Goal: Information Seeking & Learning: Understand process/instructions

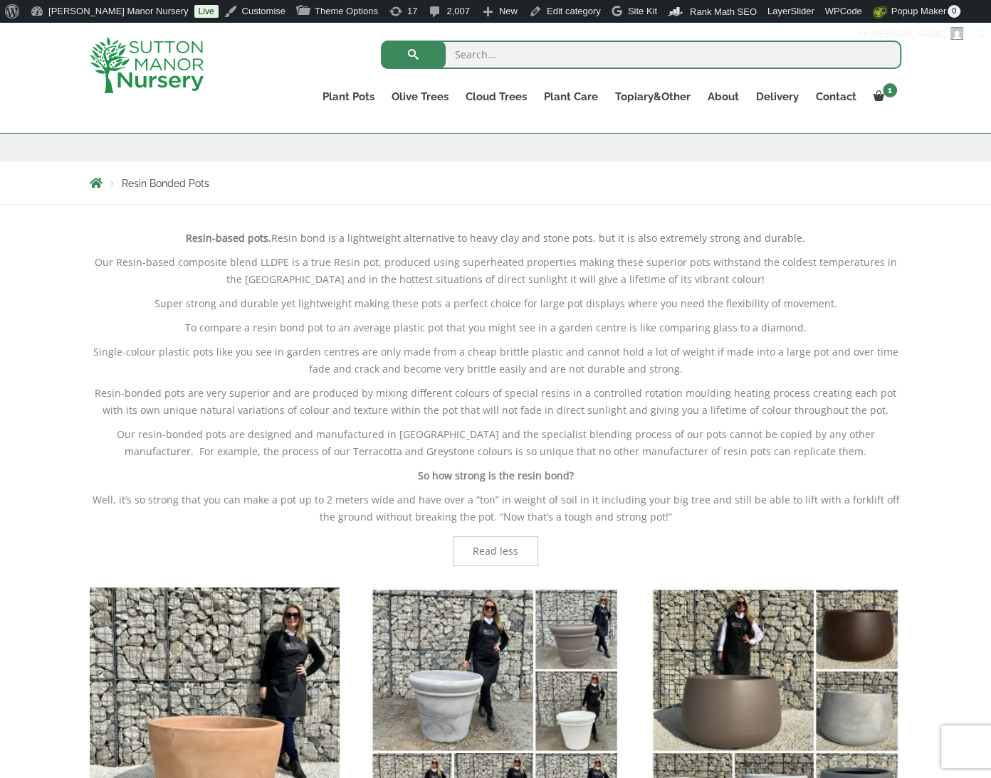
scroll to position [213, 0]
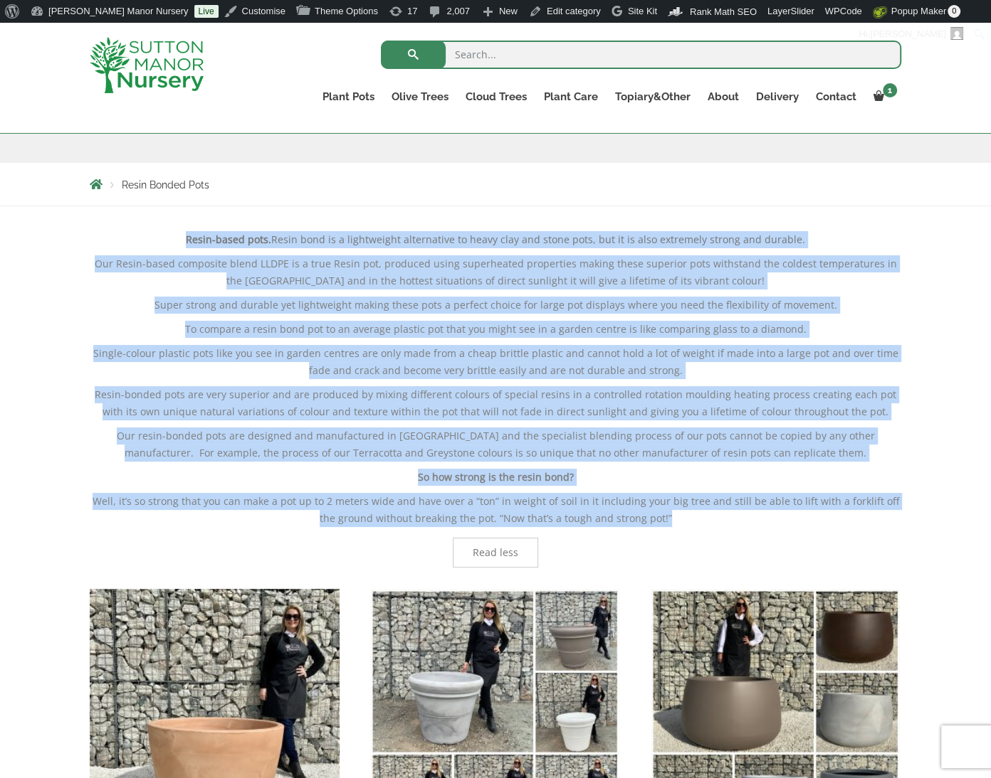
drag, startPoint x: 576, startPoint y: 460, endPoint x: 174, endPoint y: 233, distance: 461.4
click at [174, 233] on div "Resin-based pots. Resin bond is a lightweight alternative to heavy clay and sto…" at bounding box center [495, 399] width 811 height 337
copy div "Resin-based pots. Resin bond is a lightweight alternative to heavy clay and sto…"
click at [570, 355] on p "Single-colour plastic pots like you see in garden centres are only made from a …" at bounding box center [495, 362] width 811 height 34
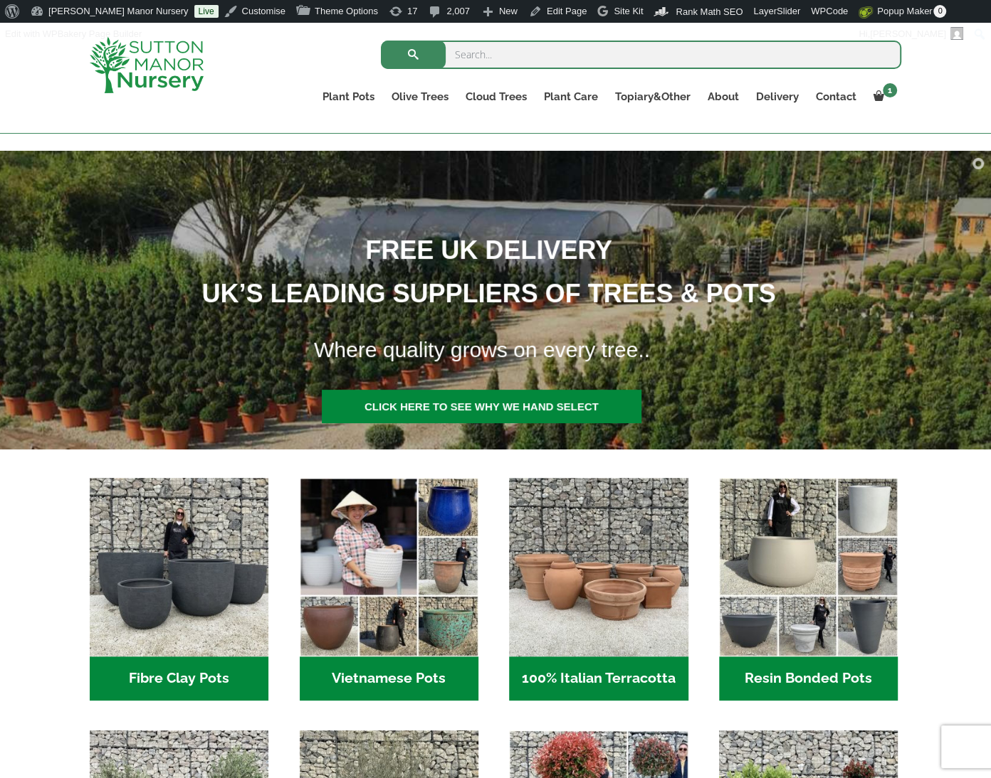
scroll to position [117, 0]
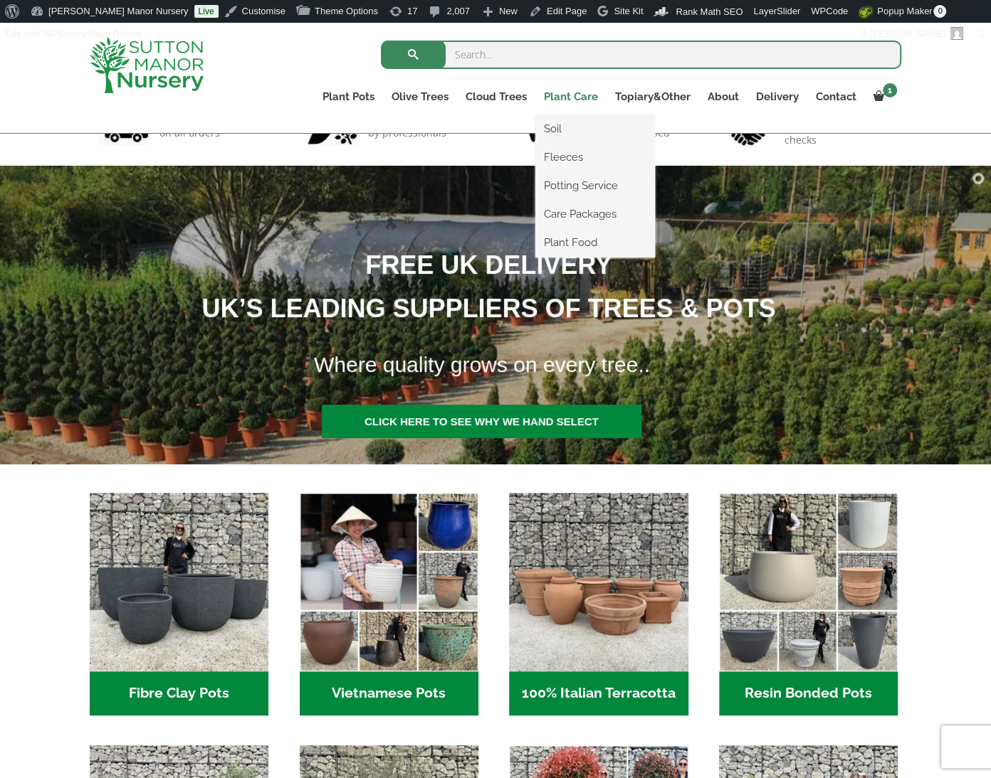
click at [577, 93] on link "Plant Care" at bounding box center [570, 97] width 71 height 20
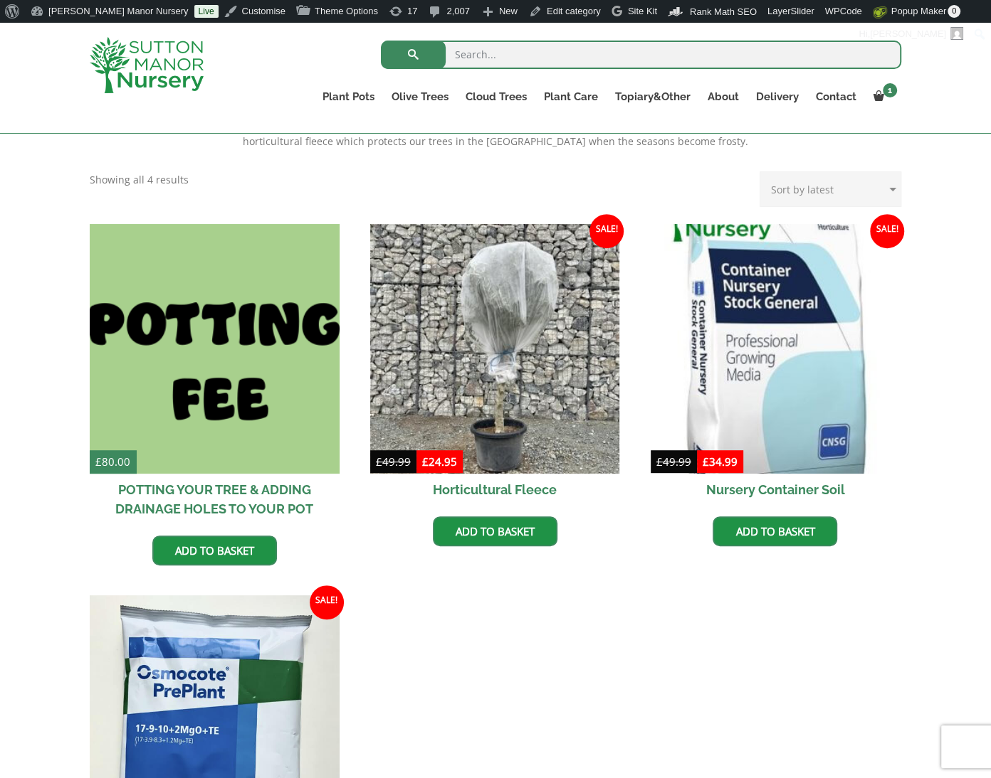
scroll to position [355, 0]
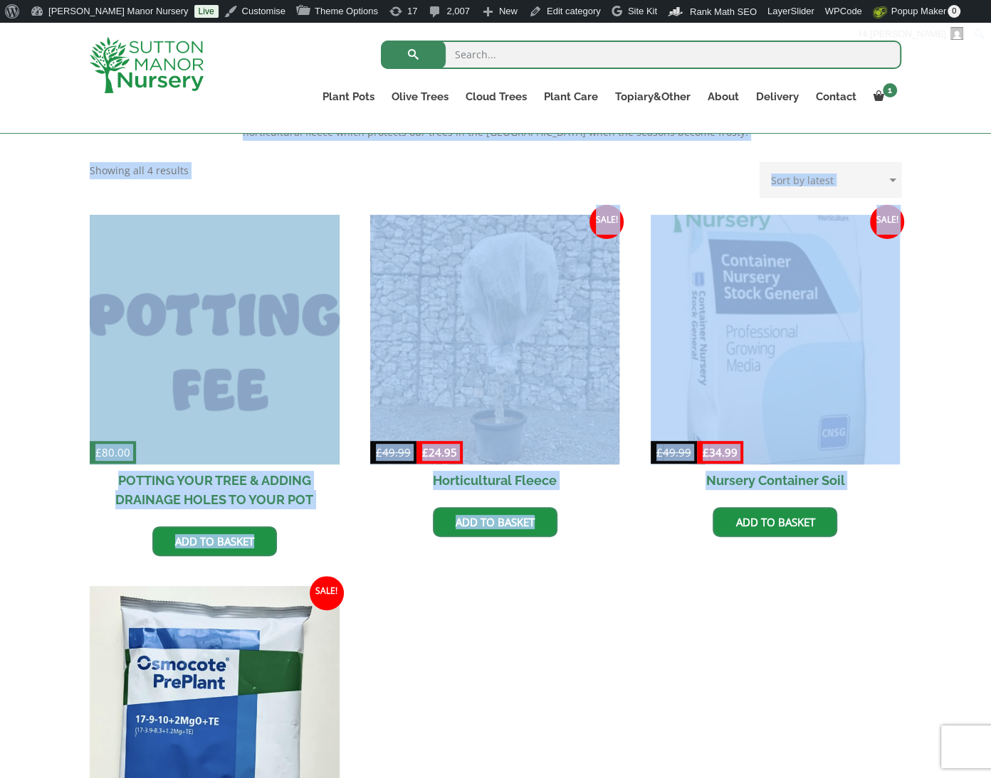
drag, startPoint x: 954, startPoint y: 460, endPoint x: 744, endPoint y: 497, distance: 212.3
click at [744, 497] on div "At Sutton Manor Nursery, we wish to provide you with as much assistance as we c…" at bounding box center [495, 519] width 991 height 908
click at [537, 606] on ul "£ 80.00 POTTING YOUR TREE & ADDING DRAINAGE HOLES TO YOUR POT Add to basket Sal…" at bounding box center [495, 576] width 811 height 723
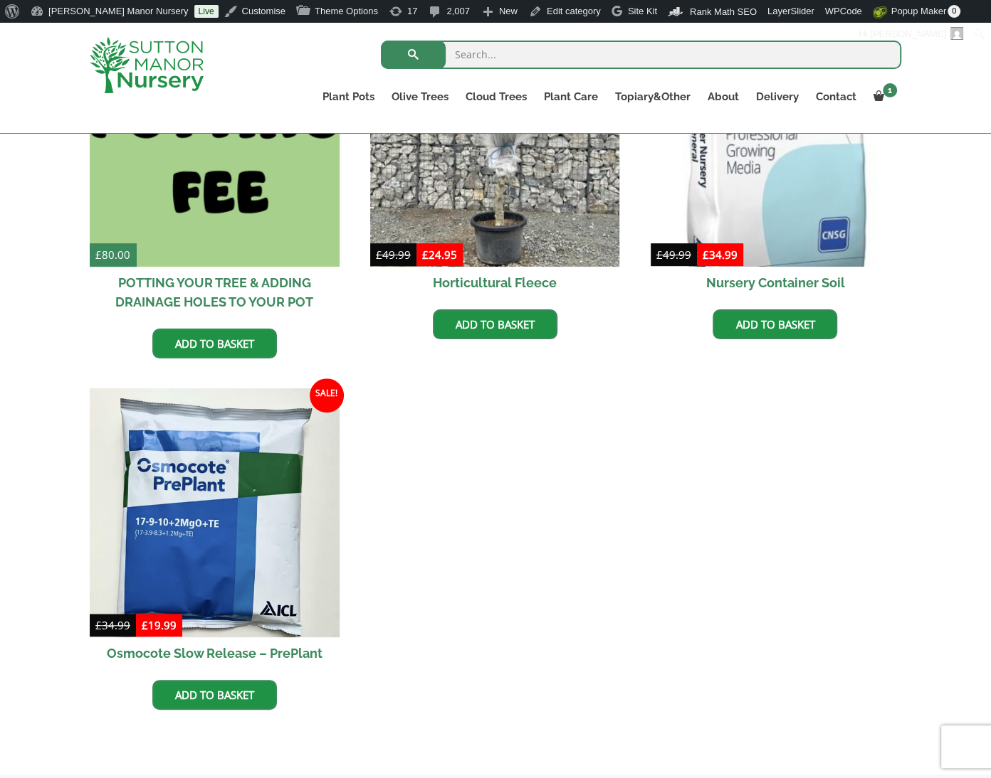
scroll to position [569, 0]
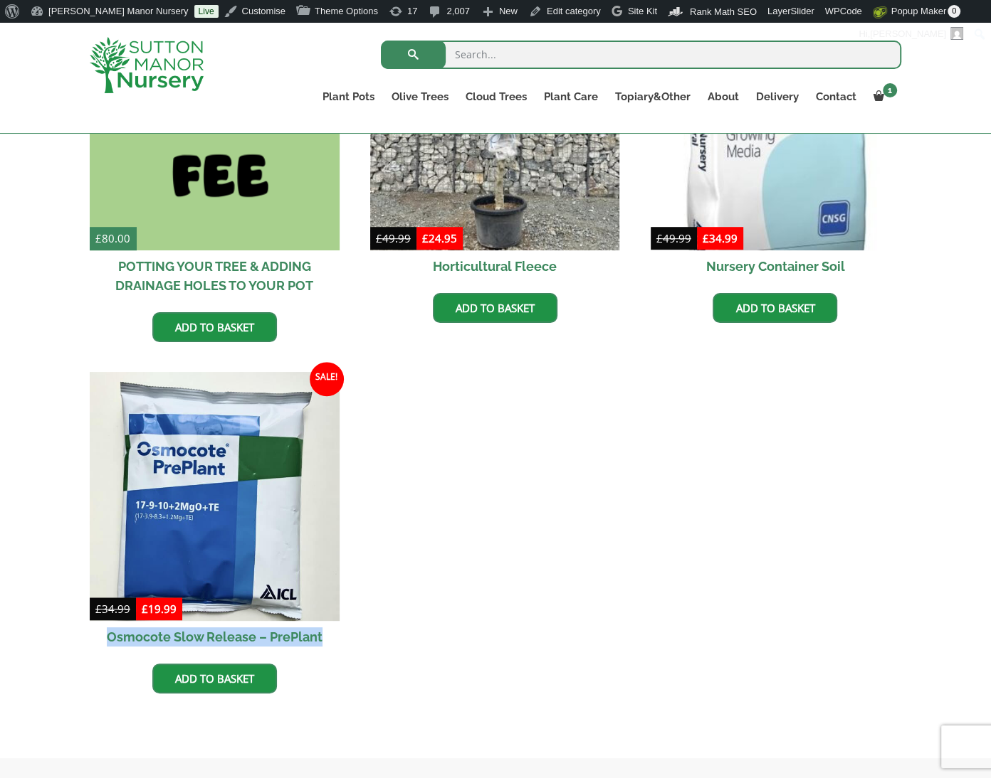
drag, startPoint x: 378, startPoint y: 642, endPoint x: 97, endPoint y: 638, distance: 281.1
click at [97, 638] on ul "£ 80.00 POTTING YOUR TREE & ADDING DRAINAGE HOLES TO YOUR POT Add to basket Sal…" at bounding box center [495, 362] width 811 height 723
copy h2 "Osmocote Slow Release – PrePlant"
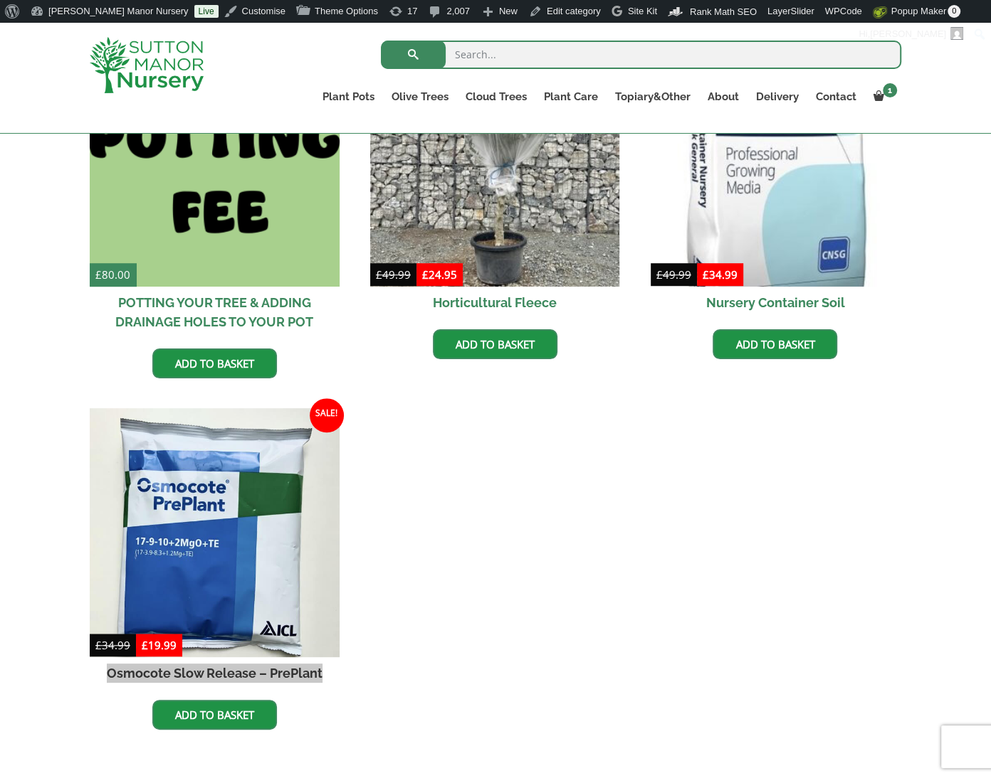
scroll to position [427, 0]
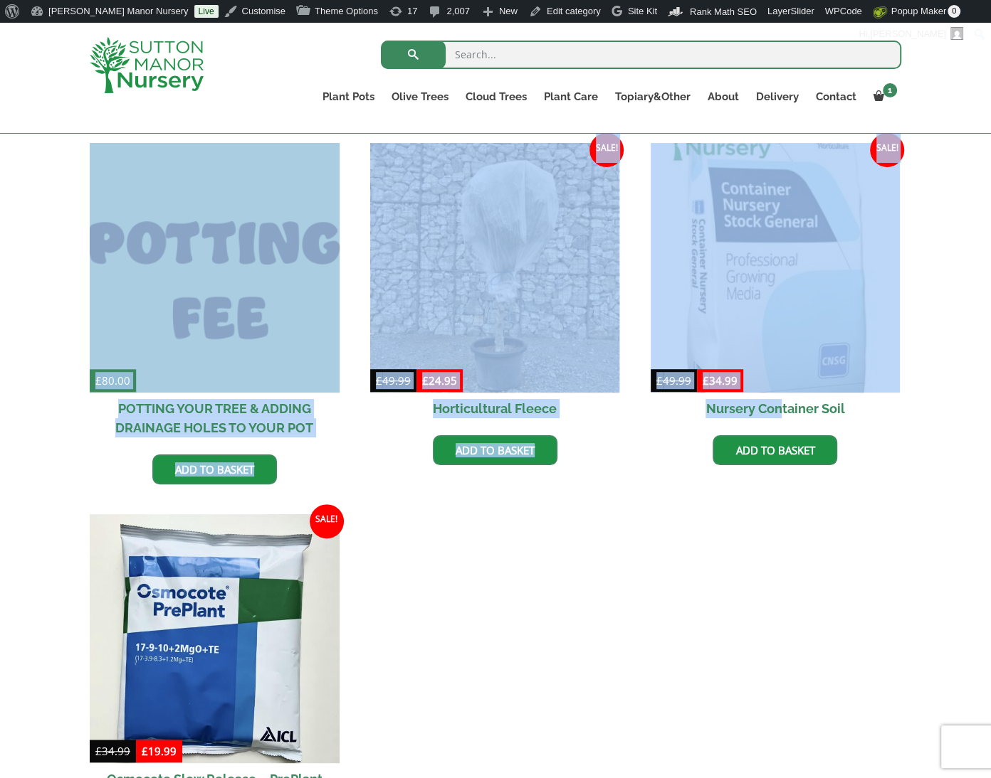
drag, startPoint x: 912, startPoint y: 406, endPoint x: 798, endPoint y: 408, distance: 113.9
click at [778, 411] on div "At Sutton Manor Nursery, we wish to provide you with as much assistance as we c…" at bounding box center [495, 447] width 991 height 908
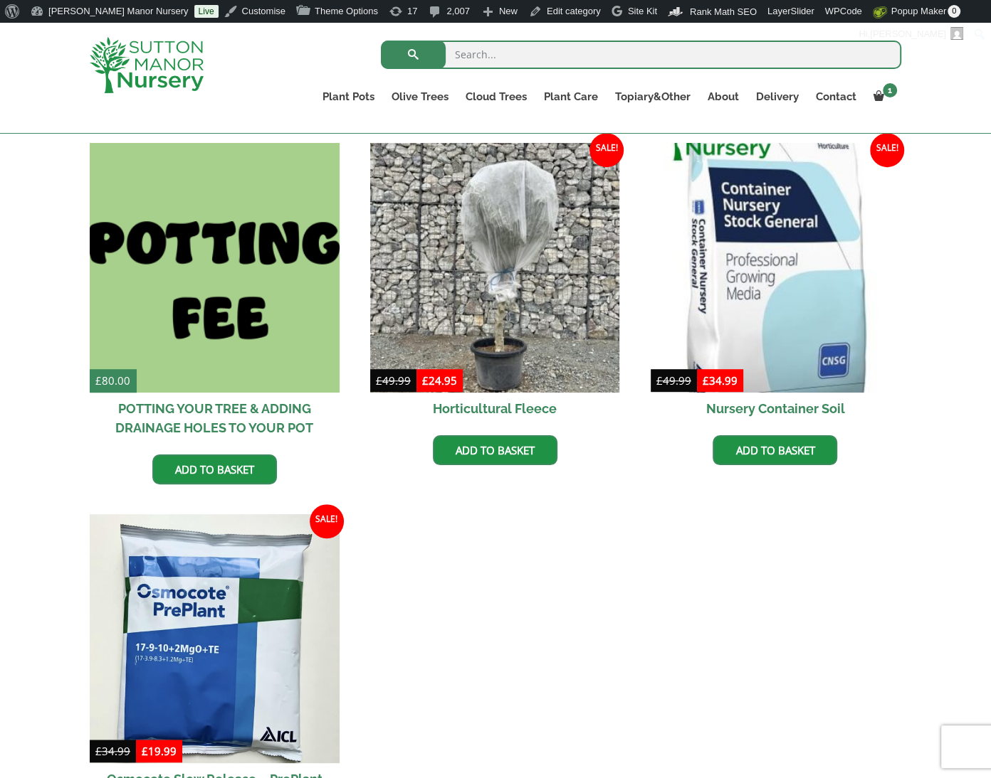
click at [928, 429] on div "At Sutton Manor Nursery, we wish to provide you with as much assistance as we c…" at bounding box center [495, 447] width 991 height 908
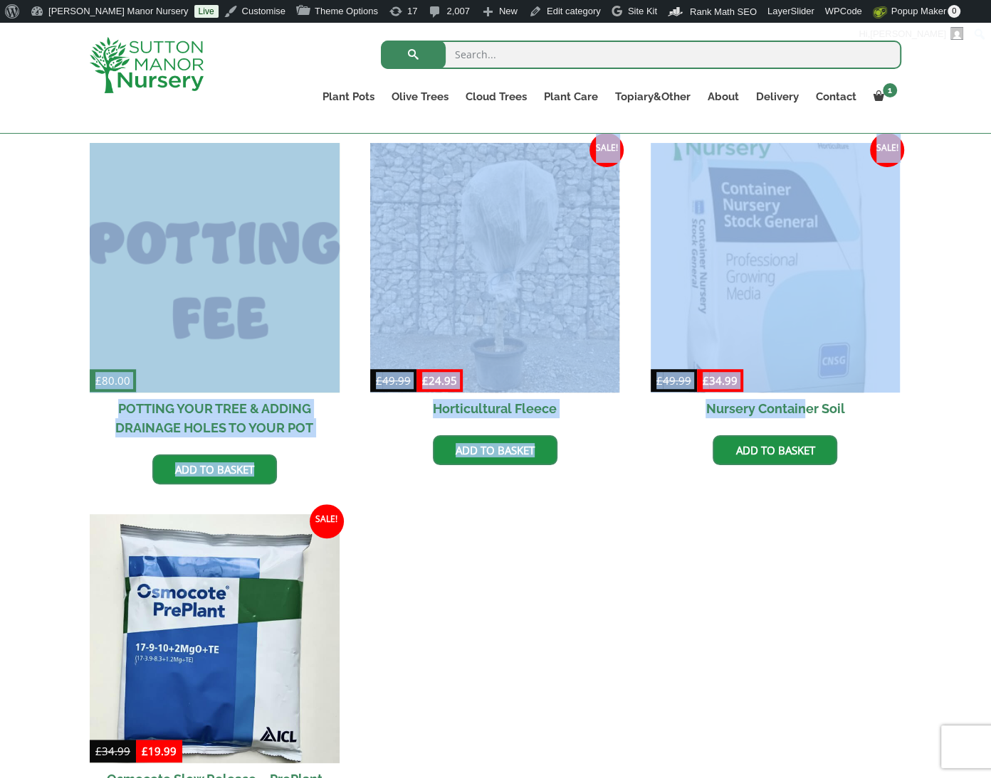
drag, startPoint x: 941, startPoint y: 401, endPoint x: 805, endPoint y: 412, distance: 136.3
click at [805, 412] on div "At Sutton Manor Nursery, we wish to provide you with as much assistance as we c…" at bounding box center [495, 447] width 991 height 908
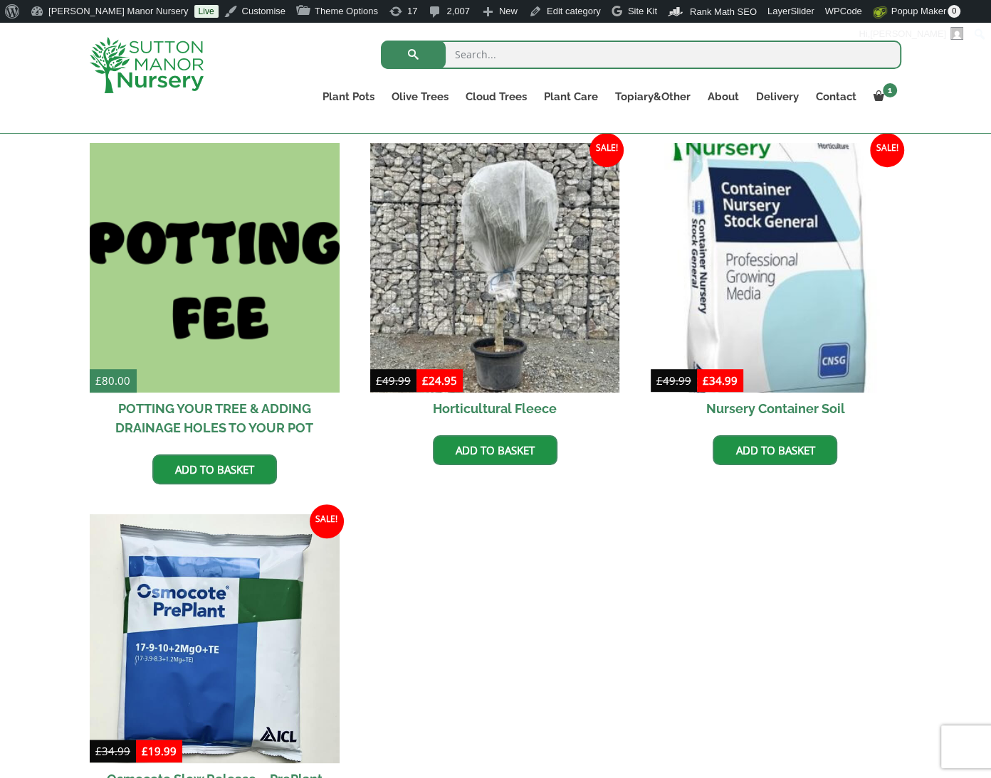
click at [961, 408] on div "At Sutton Manor Nursery, we wish to provide you with as much assistance as we c…" at bounding box center [495, 447] width 991 height 908
drag, startPoint x: 641, startPoint y: 398, endPoint x: 854, endPoint y: 408, distance: 213.0
click at [854, 408] on ul "£ 80.00 POTTING YOUR TREE & ADDING DRAINAGE HOLES TO YOUR POT Add to basket Sal…" at bounding box center [495, 504] width 811 height 723
click at [940, 409] on div "At Sutton Manor Nursery, we wish to provide you with as much assistance as we c…" at bounding box center [495, 447] width 991 height 908
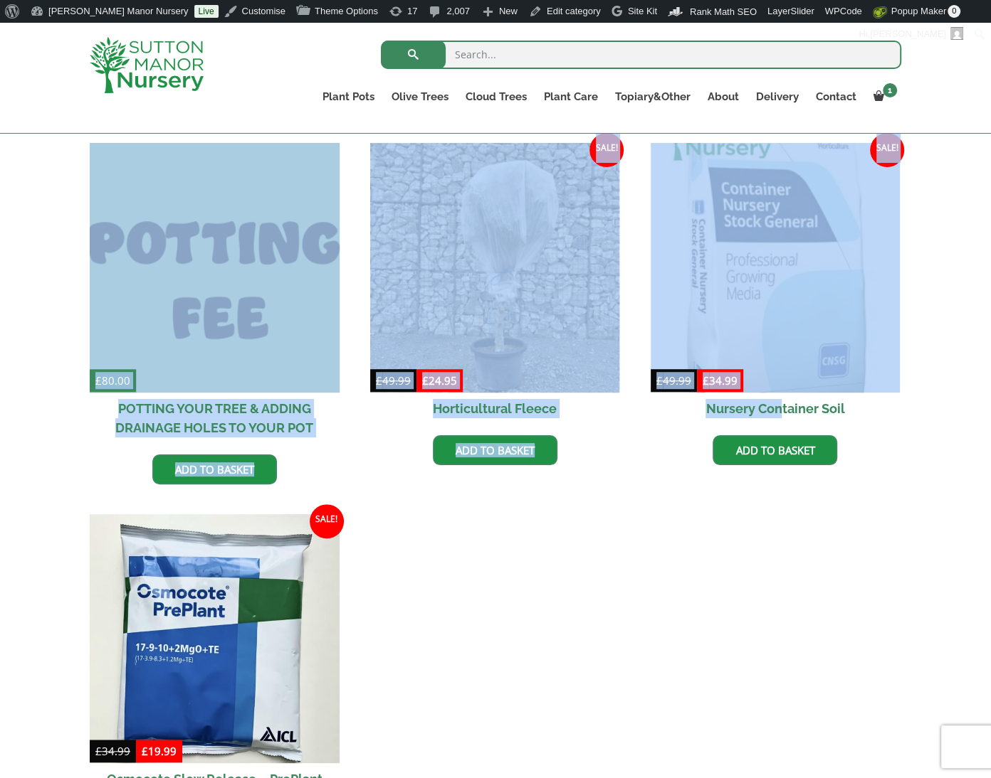
drag, startPoint x: 917, startPoint y: 403, endPoint x: 780, endPoint y: 411, distance: 136.9
click at [780, 411] on div "At Sutton Manor Nursery, we wish to provide you with as much assistance as we c…" at bounding box center [495, 447] width 991 height 908
click at [621, 424] on ul "£ 80.00 POTTING YOUR TREE & ADDING DRAINAGE HOLES TO YOUR POT Add to basket Sal…" at bounding box center [495, 504] width 811 height 723
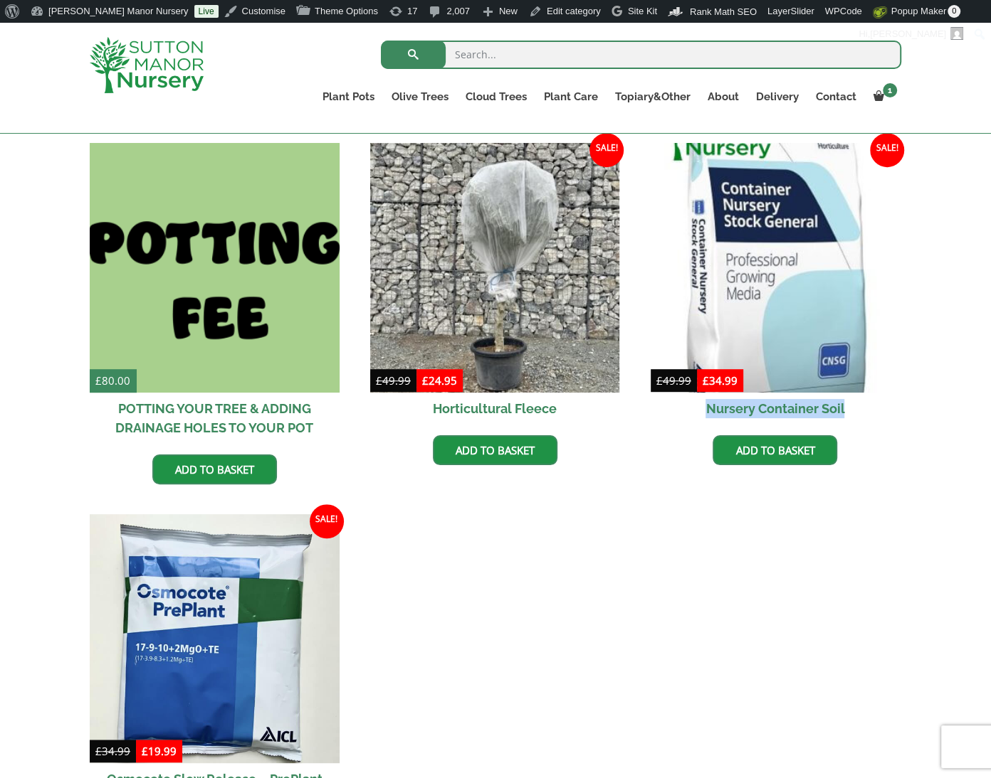
drag, startPoint x: 643, startPoint y: 407, endPoint x: 871, endPoint y: 406, distance: 227.7
click at [871, 406] on ul "£ 80.00 POTTING YOUR TREE & ADDING DRAINAGE HOLES TO YOUR POT Add to basket Sal…" at bounding box center [495, 504] width 811 height 723
copy h2 "Nursery Container Soil"
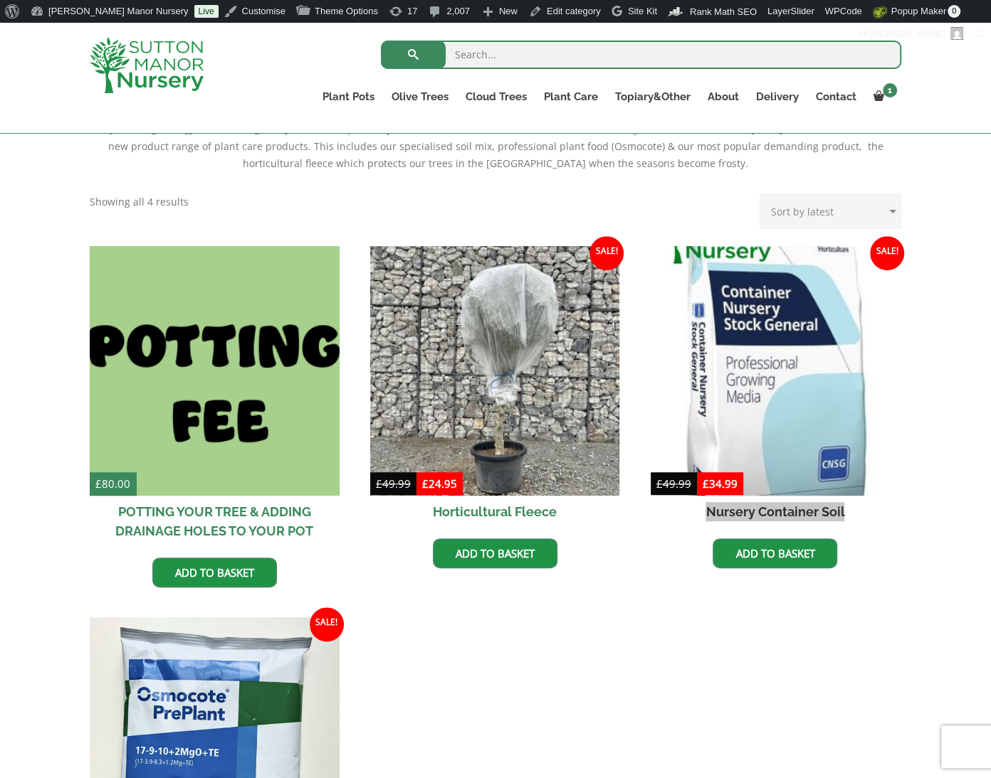
scroll to position [285, 0]
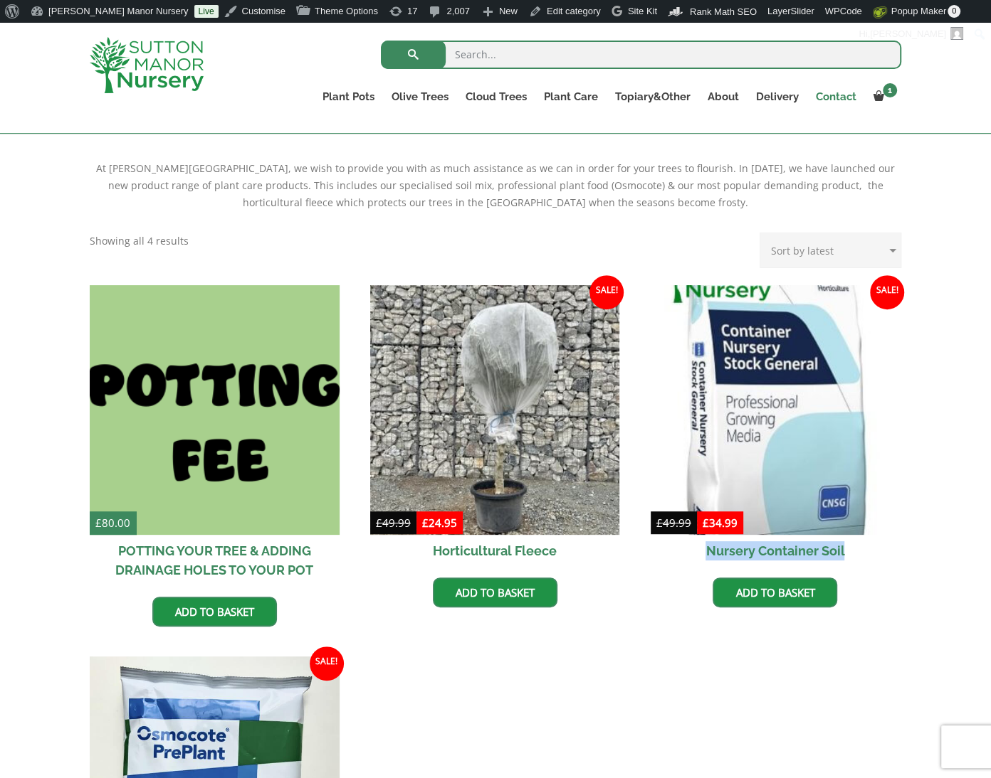
click at [838, 88] on link "Contact" at bounding box center [836, 97] width 58 height 20
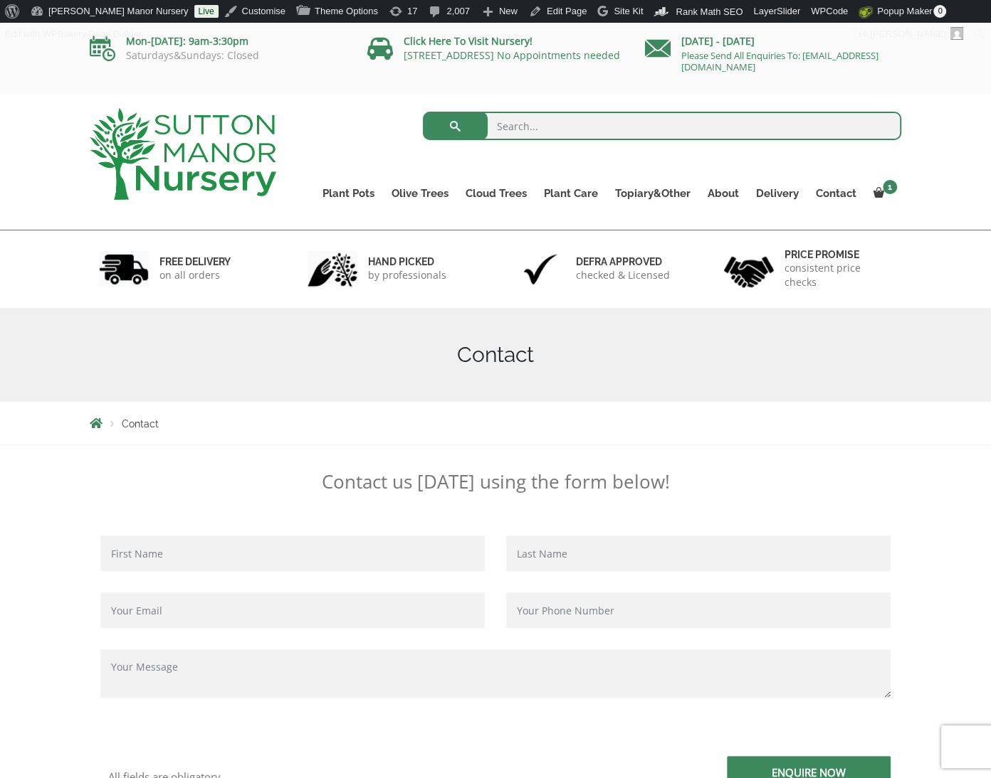
click at [237, 211] on div at bounding box center [183, 154] width 208 height 120
click at [220, 165] on img at bounding box center [183, 154] width 186 height 92
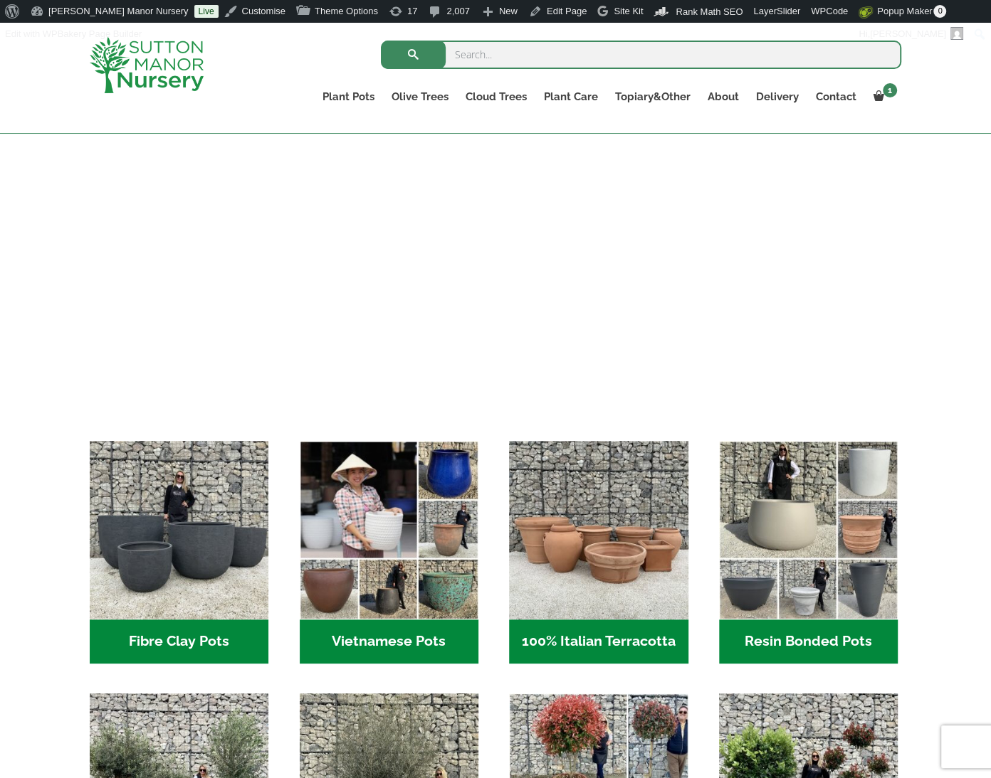
scroll to position [355, 0]
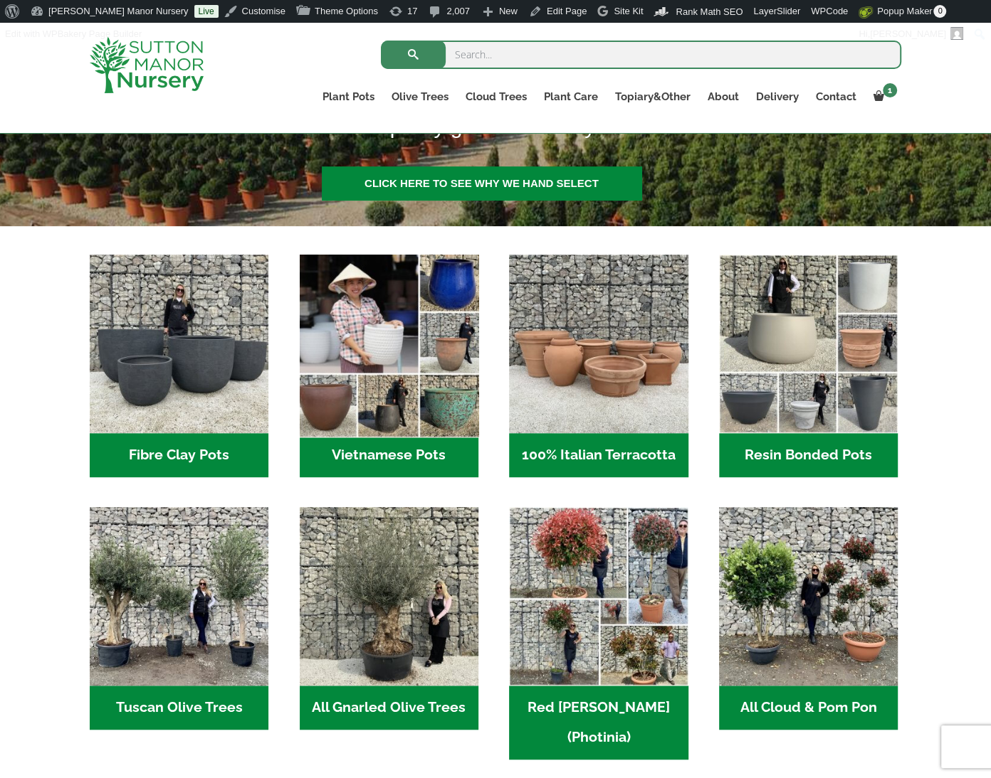
click at [406, 364] on img "Visit product category Vietnamese Pots" at bounding box center [389, 344] width 188 height 188
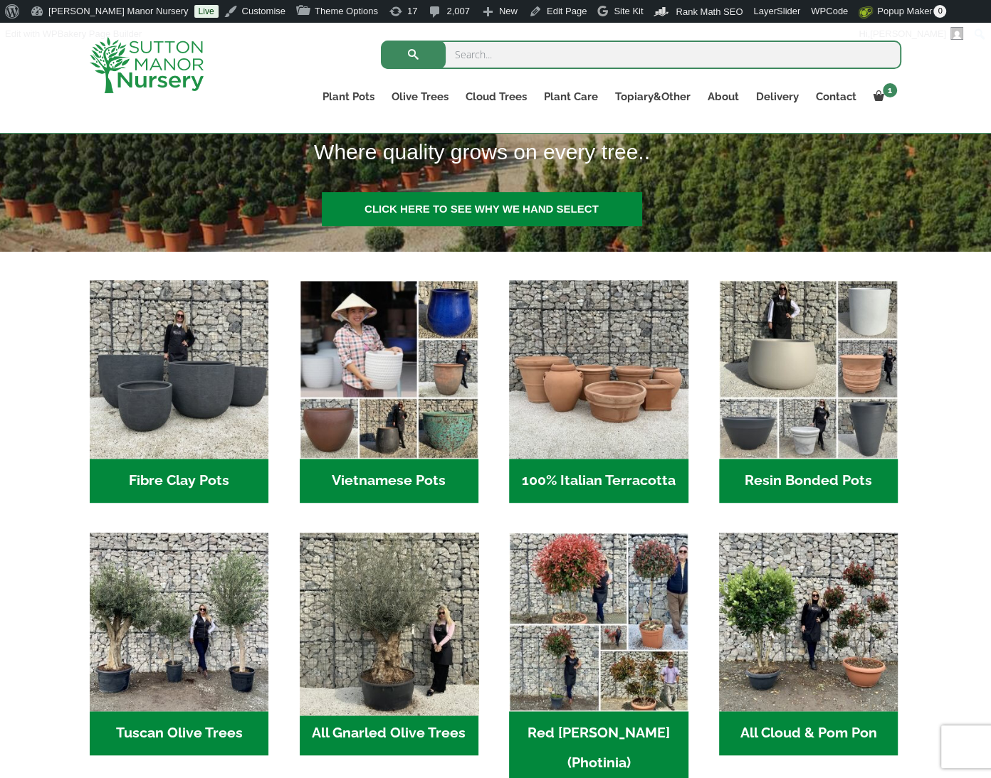
drag, startPoint x: 403, startPoint y: 635, endPoint x: 364, endPoint y: 648, distance: 41.0
click at [403, 635] on img "Visit product category All Gnarled Olive Trees" at bounding box center [389, 623] width 188 height 188
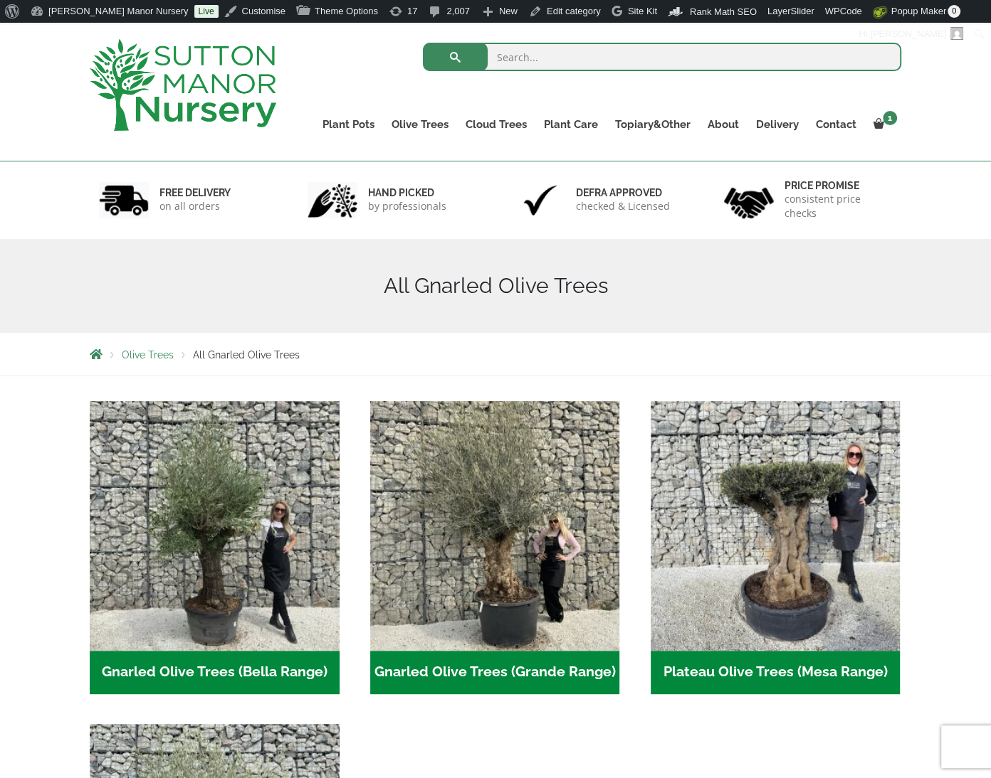
scroll to position [71, 0]
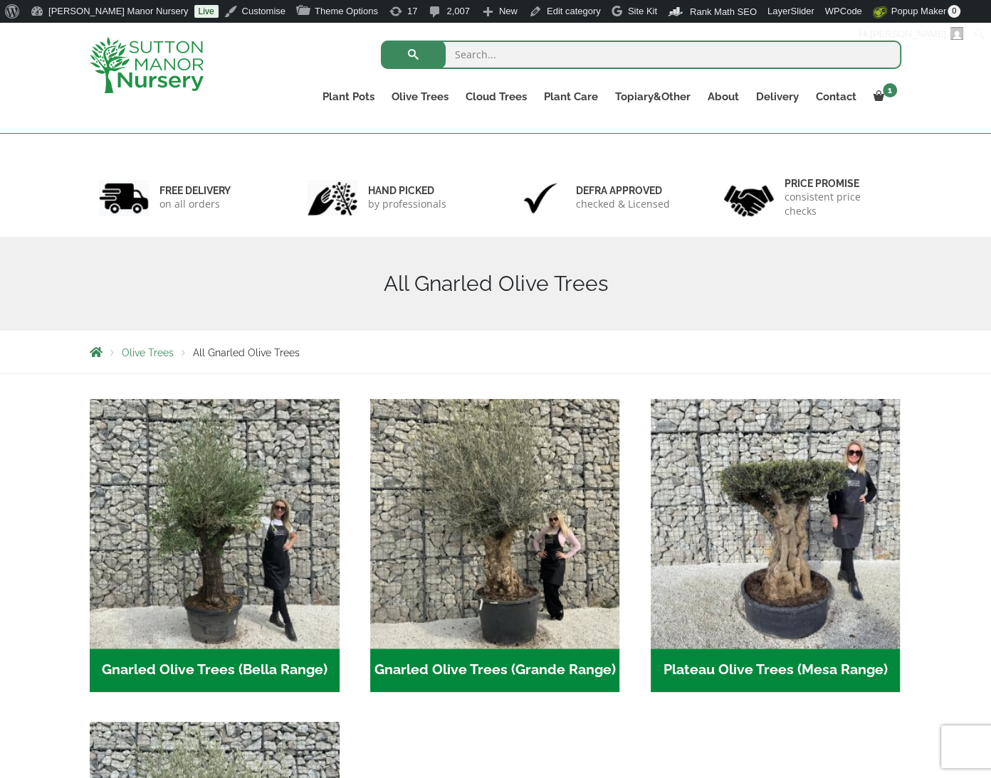
drag, startPoint x: 58, startPoint y: 654, endPoint x: 347, endPoint y: 680, distance: 289.4
click at [347, 680] on div "Olive Trees Tuscan Olive Trees All Gnarled Olive Trees Gnarled Olive Trees In P…" at bounding box center [495, 727] width 991 height 706
copy link "Gnarled Olive Trees (Bella Range)"
click at [670, 332] on div "Olive Trees All Gnarled Olive Trees" at bounding box center [495, 352] width 833 height 43
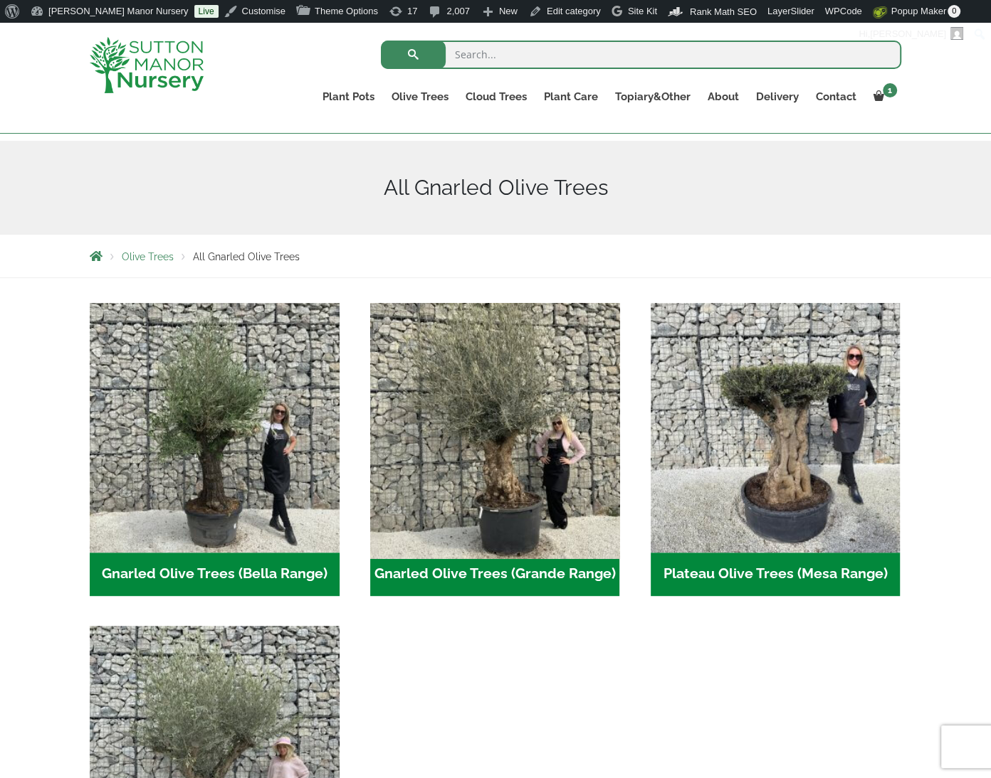
scroll to position [142, 0]
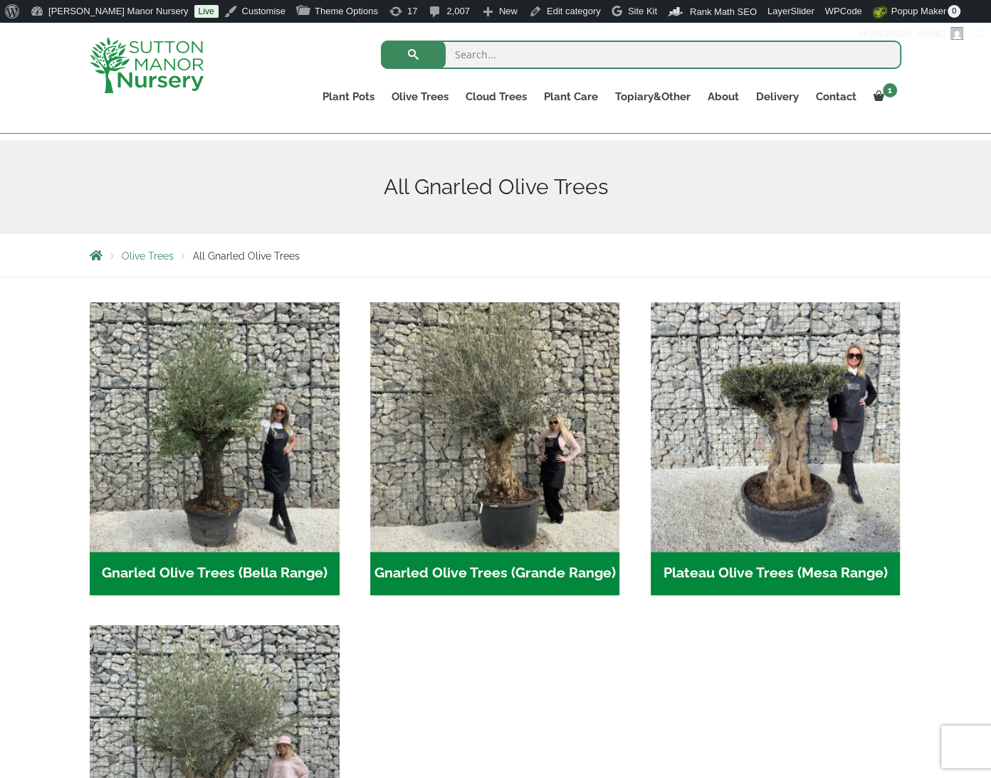
drag, startPoint x: 627, startPoint y: 578, endPoint x: 379, endPoint y: 572, distance: 248.4
click at [379, 572] on ul "Gnarled Olive Trees (Bella Range) (76) Gnarled Olive Trees (Grande Range) (50) …" at bounding box center [495, 625] width 811 height 646
copy h2 "Gnarled Olive Trees (Grande Range)"
drag, startPoint x: 771, startPoint y: 612, endPoint x: 714, endPoint y: 608, distance: 57.1
click at [771, 612] on ul "Gnarled Olive Trees (Bella Range) (76) Gnarled Olive Trees (Grande Range) (50) …" at bounding box center [495, 625] width 811 height 646
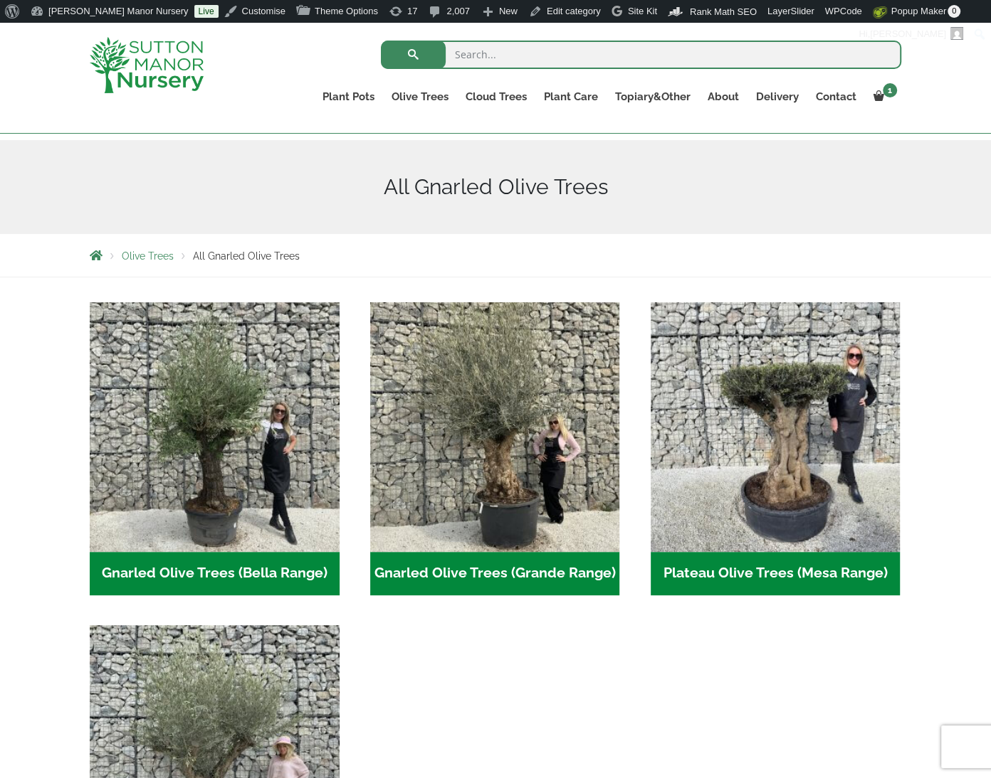
drag, startPoint x: 642, startPoint y: 566, endPoint x: 887, endPoint y: 562, distance: 245.5
click at [887, 562] on ul "Gnarled Olive Trees (Bella Range) (76) Gnarled Olive Trees (Grande Range) (50) …" at bounding box center [495, 625] width 811 height 646
copy h2 "Plateau Olive Trees (Mesa Range)"
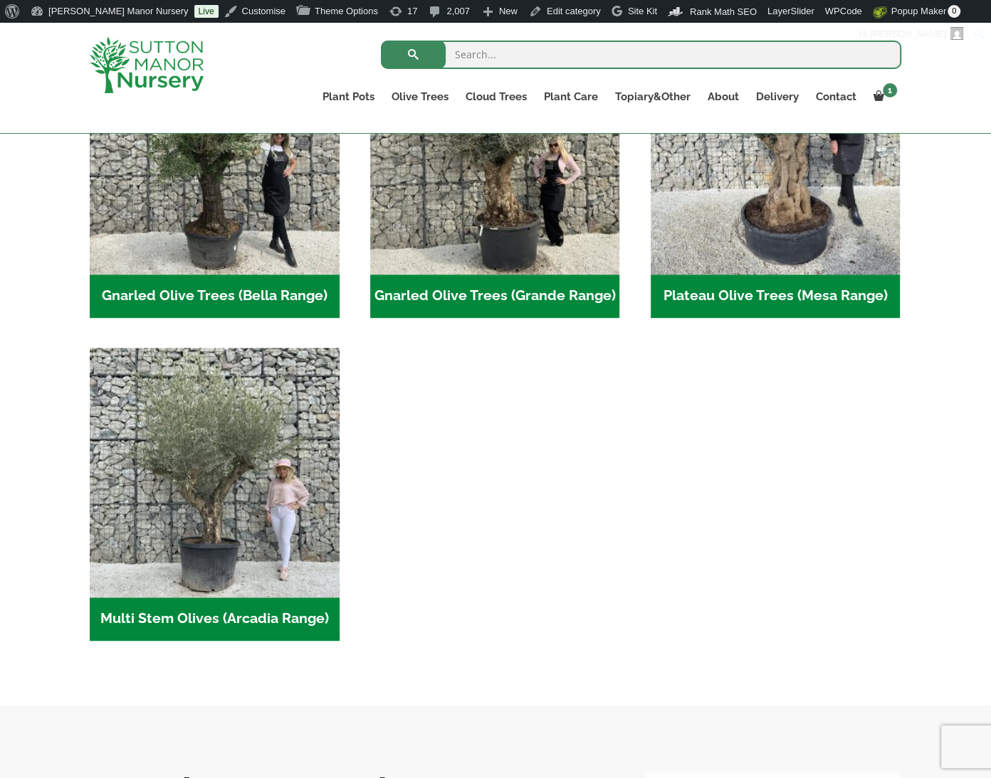
scroll to position [427, 0]
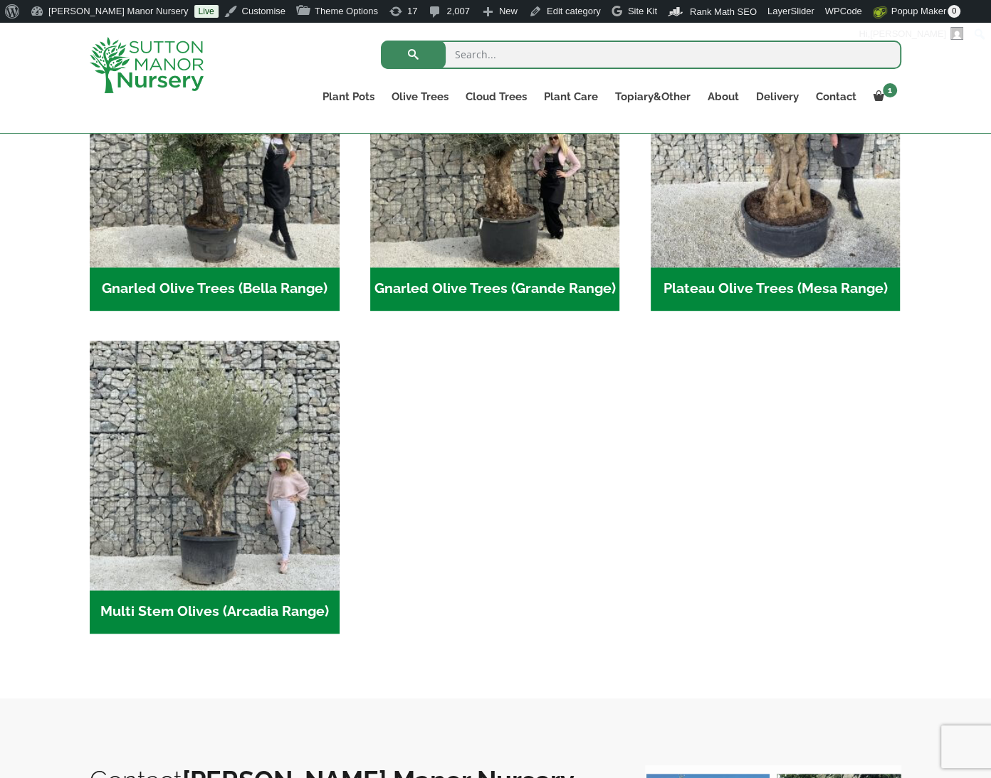
drag, startPoint x: 359, startPoint y: 615, endPoint x: 87, endPoint y: 608, distance: 271.9
click at [87, 608] on div "Olive Trees Tuscan Olive Trees All Gnarled Olive Trees Gnarled Olive Trees In P…" at bounding box center [495, 345] width 833 height 677
copy h2 "Multi Stem Olives (Arcadia Range)"
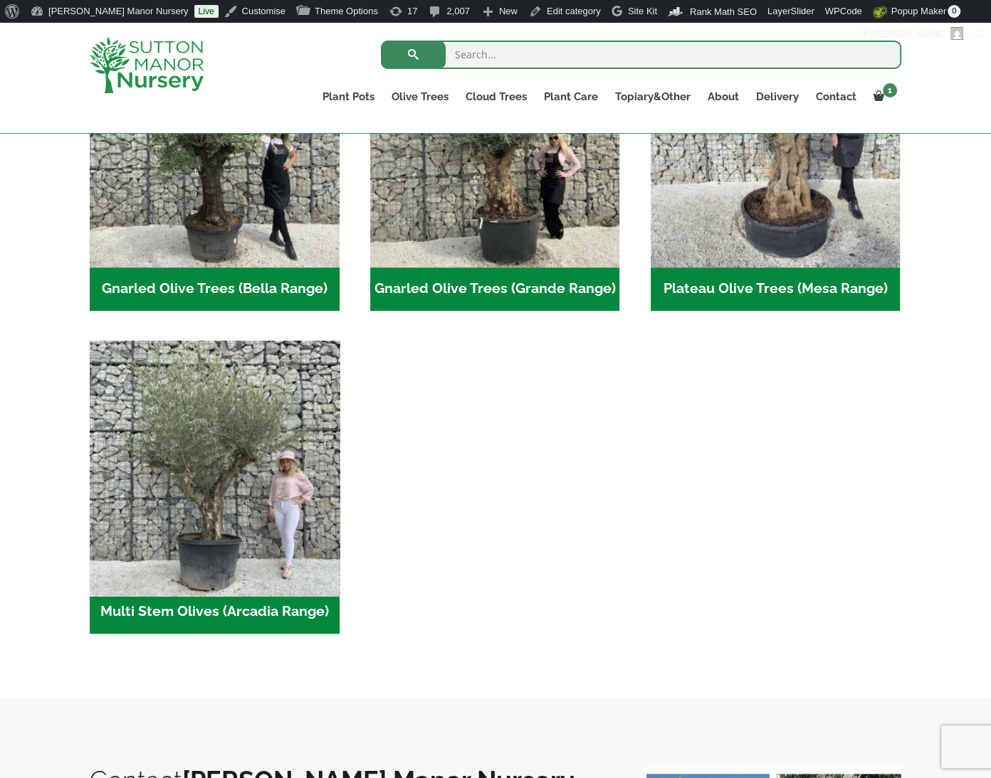
drag, startPoint x: 468, startPoint y: 604, endPoint x: 332, endPoint y: 571, distance: 140.5
click at [469, 604] on ul "Gnarled Olive Trees (Bella Range) (76) Gnarled Olive Trees (Grande Range) (50) …" at bounding box center [495, 341] width 811 height 646
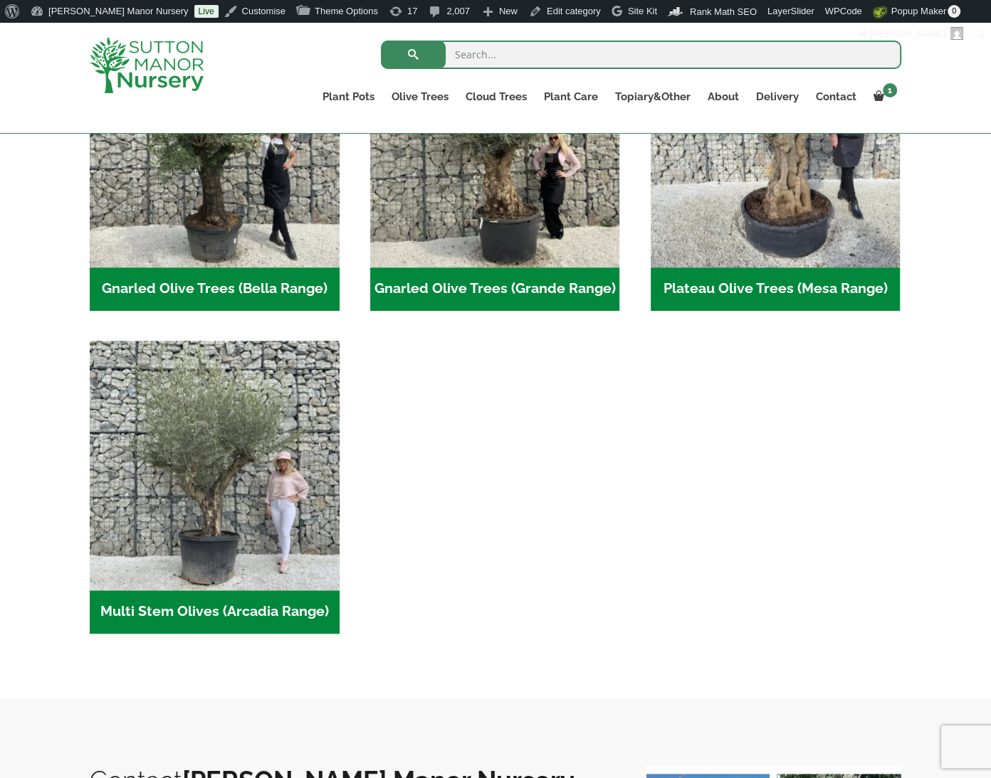
click at [548, 417] on ul "Gnarled Olive Trees (Bella Range) (76) Gnarled Olive Trees (Grande Range) (50) …" at bounding box center [495, 341] width 811 height 646
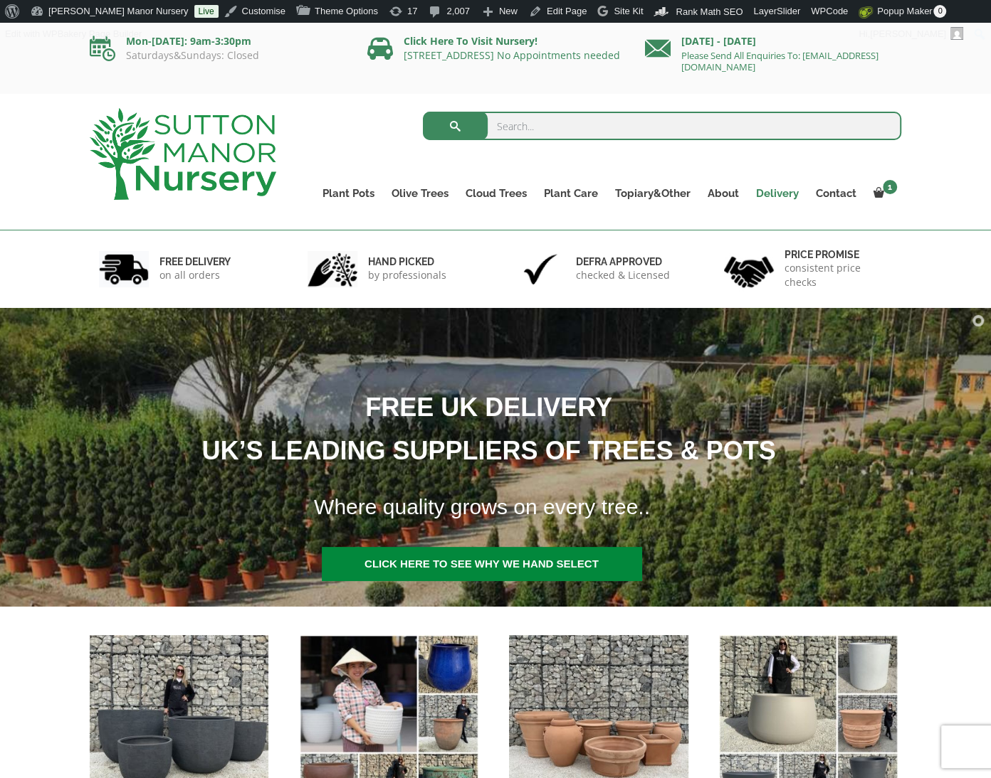
click at [789, 190] on link "Delivery" at bounding box center [777, 194] width 60 height 20
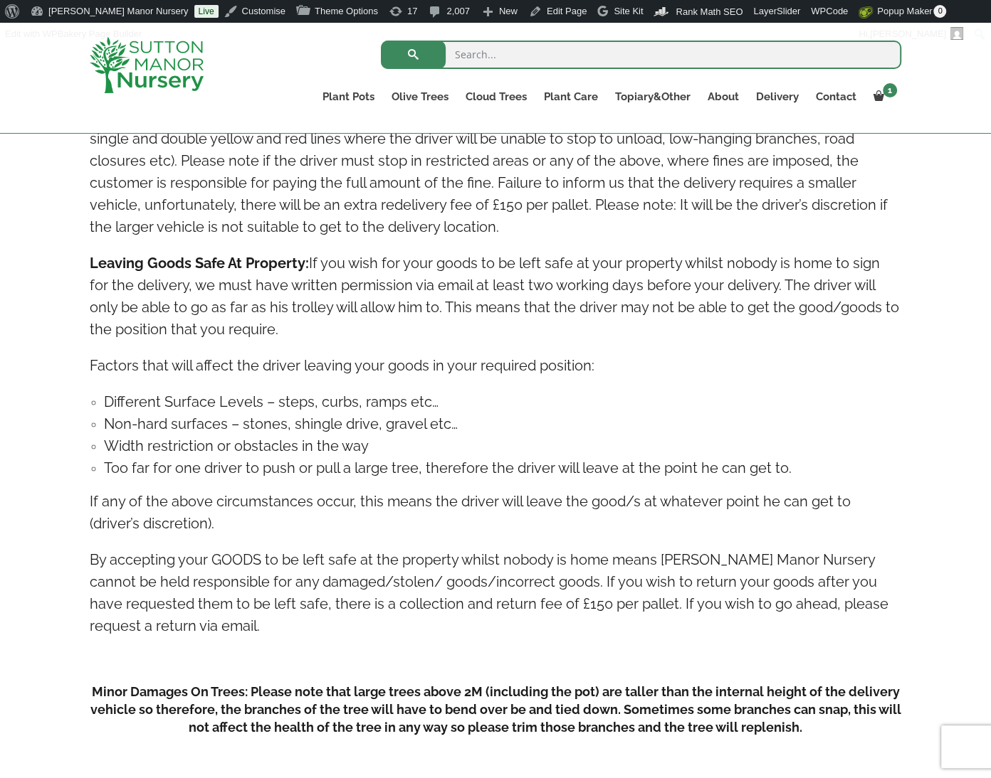
scroll to position [1825, 0]
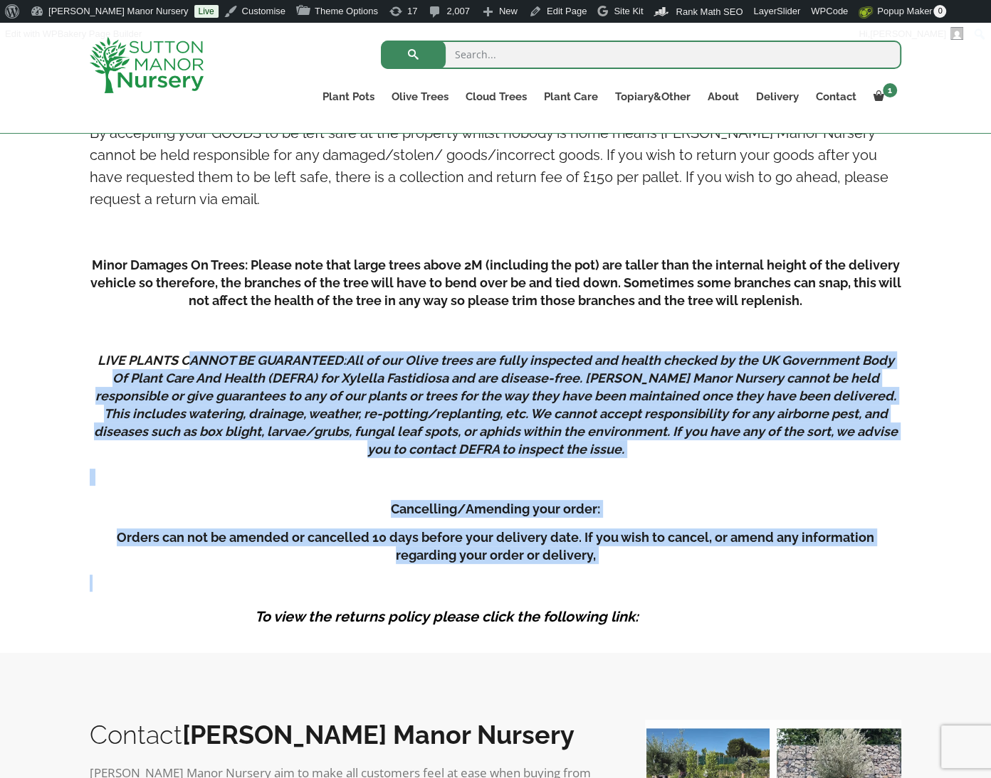
drag, startPoint x: 246, startPoint y: 627, endPoint x: 194, endPoint y: 359, distance: 272.7
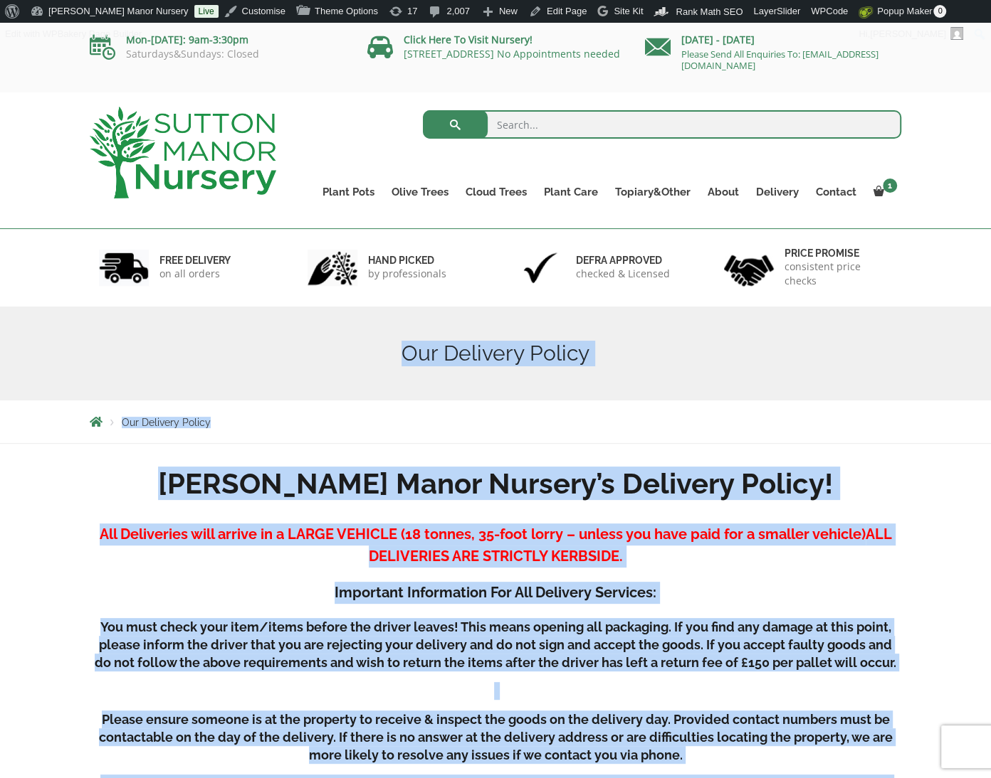
scroll to position [0, 0]
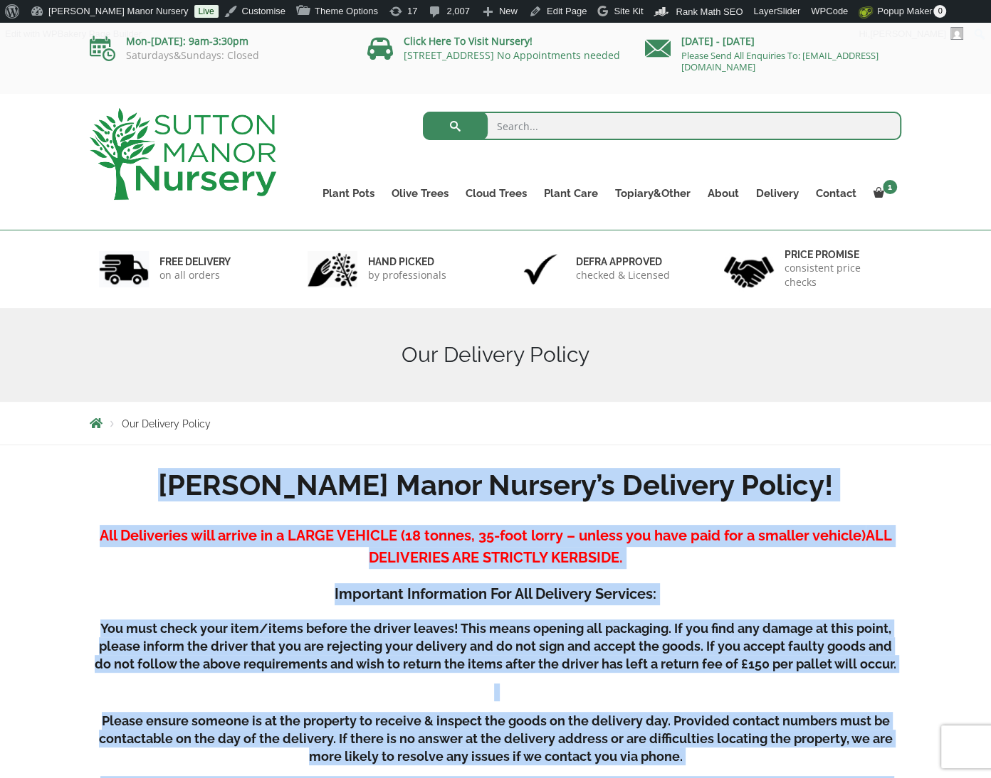
drag, startPoint x: 891, startPoint y: 624, endPoint x: 216, endPoint y: 491, distance: 687.6
copy div "Loremi Dolor Sitamet’c Adipisci Elitse! Doe Temporinci utla etdolo ma a ENIMA M…"
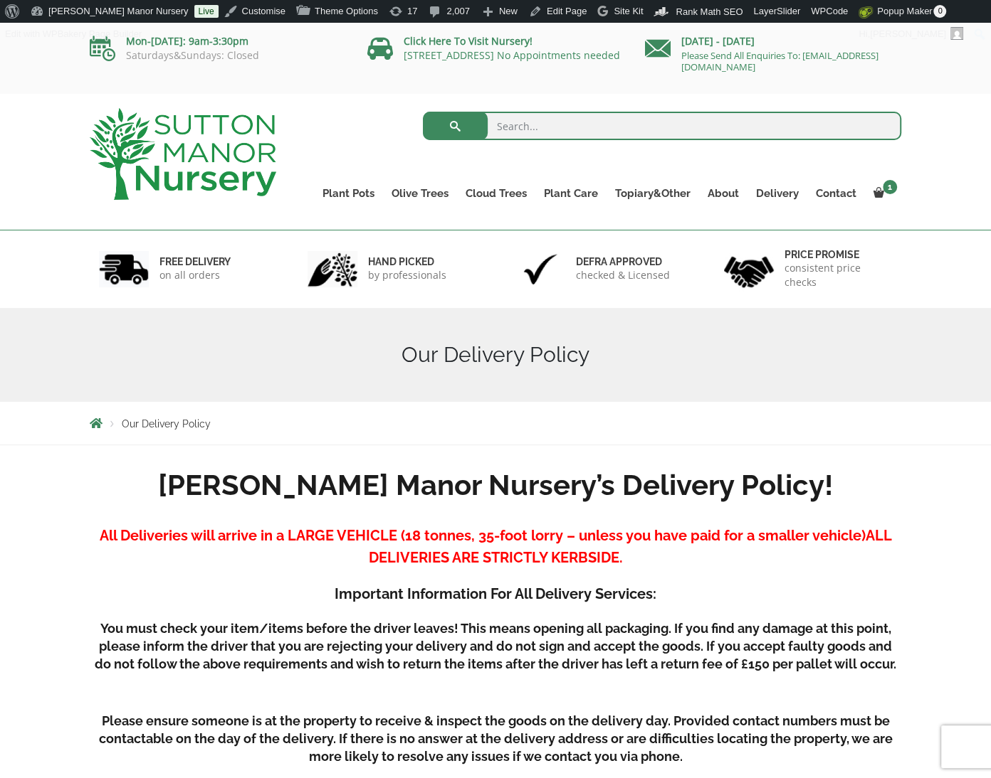
click at [309, 353] on h1 "Our Delivery Policy" at bounding box center [495, 355] width 811 height 26
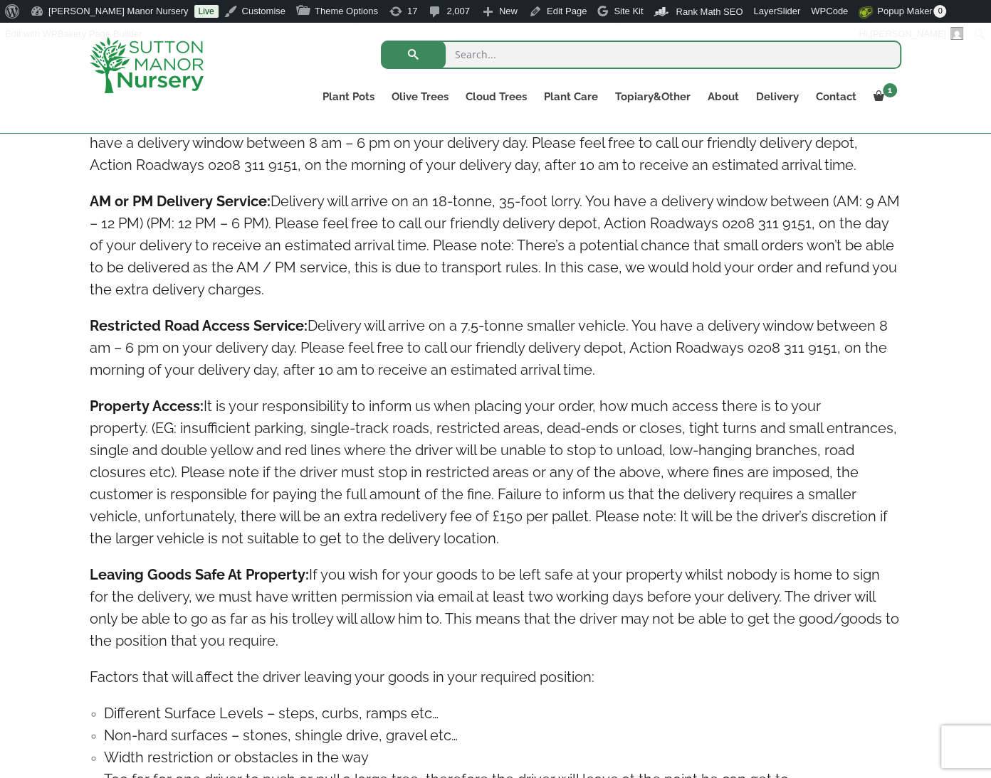
scroll to position [2376, 0]
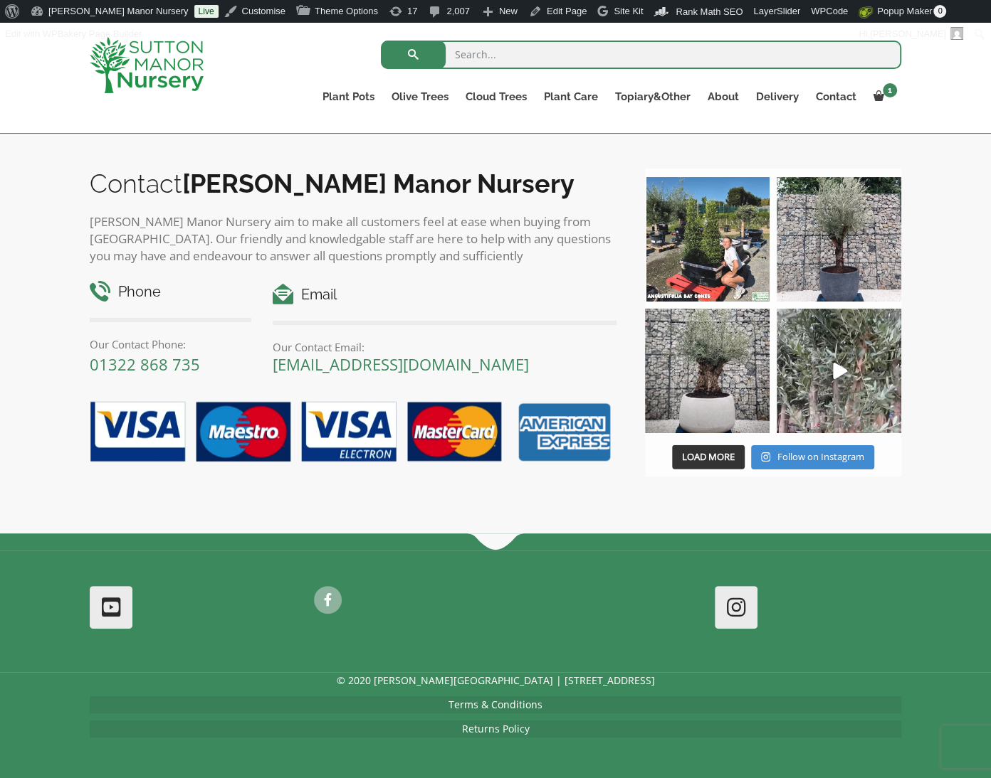
click at [556, 754] on div "© 2020 [PERSON_NAME][GEOGRAPHIC_DATA] | [STREET_ADDRESS] Terms & Conditions Ret…" at bounding box center [495, 725] width 991 height 107
click at [482, 617] on div at bounding box center [495, 602] width 416 height 33
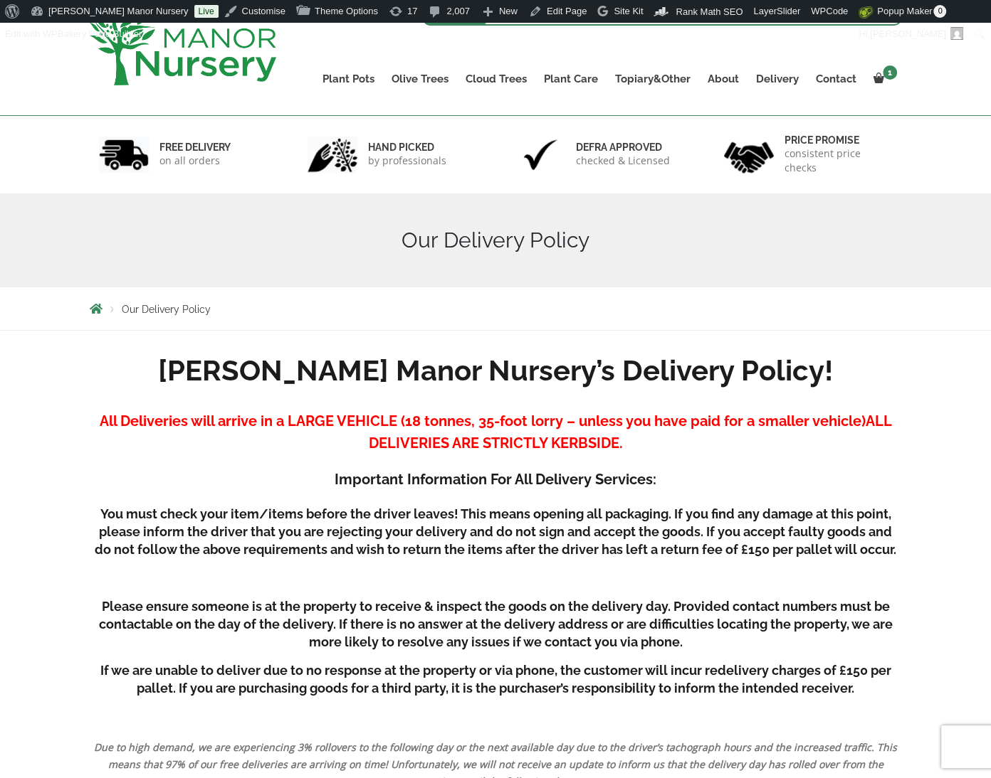
scroll to position [0, 0]
